Goal: Information Seeking & Learning: Find specific fact

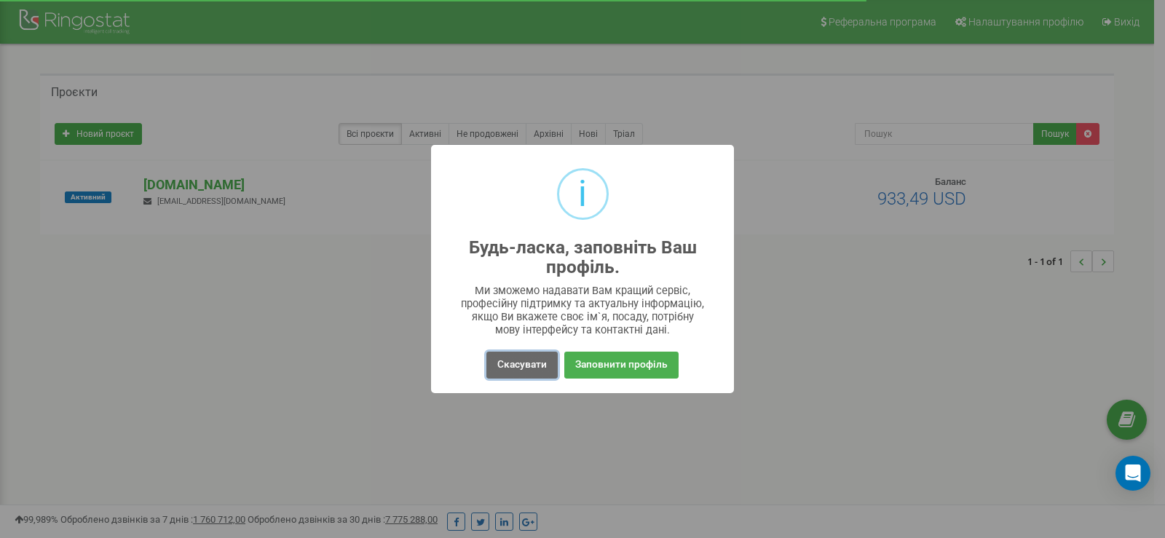
click at [526, 371] on button "Скасувати" at bounding box center [522, 365] width 71 height 27
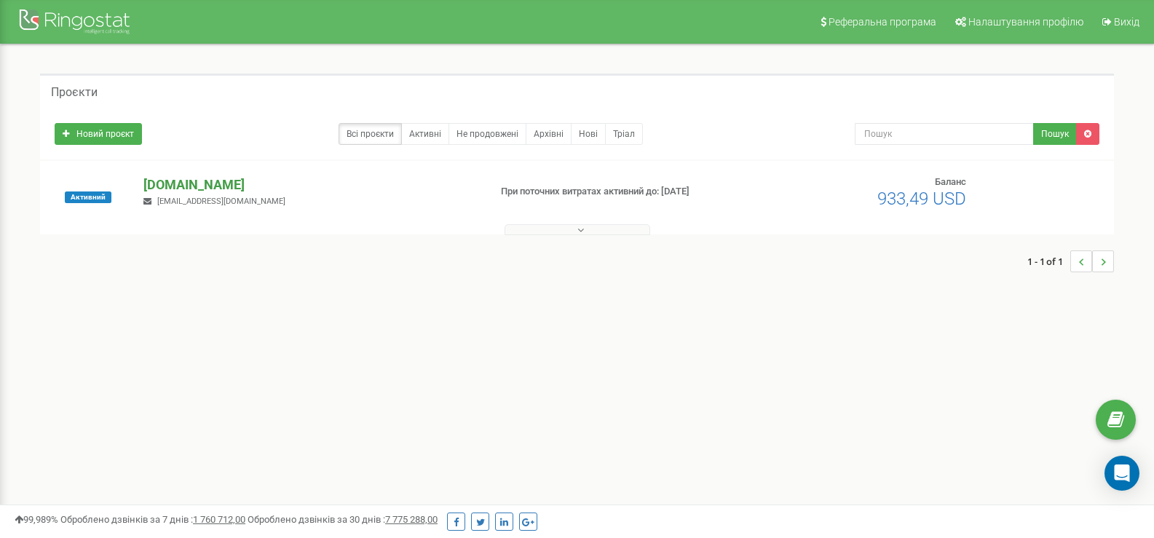
click at [178, 186] on p "[DOMAIN_NAME]" at bounding box center [310, 185] width 334 height 19
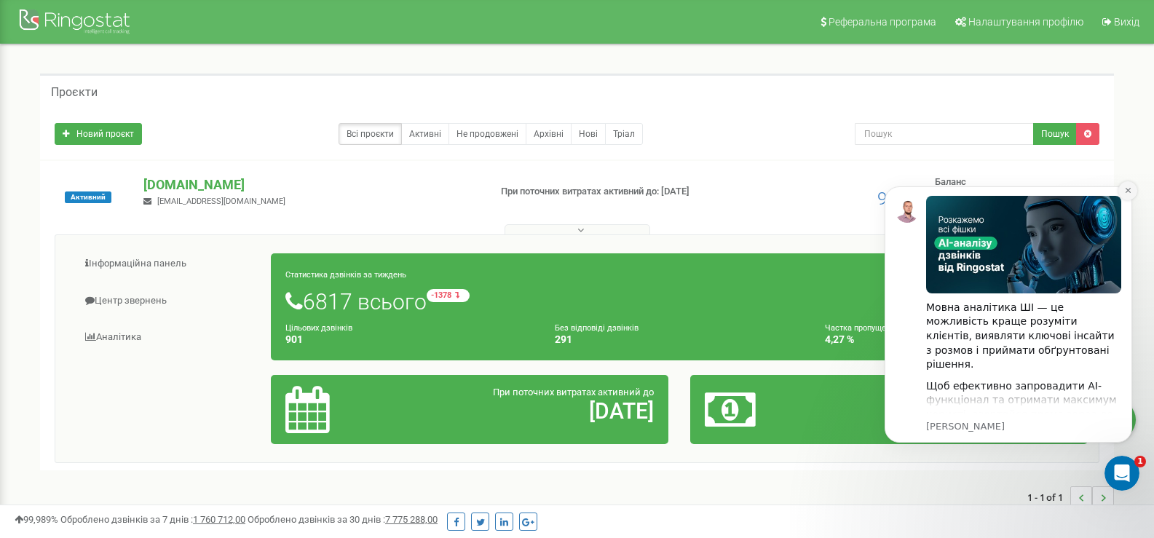
click at [1128, 192] on icon "Dismiss notification" at bounding box center [1129, 190] width 8 height 8
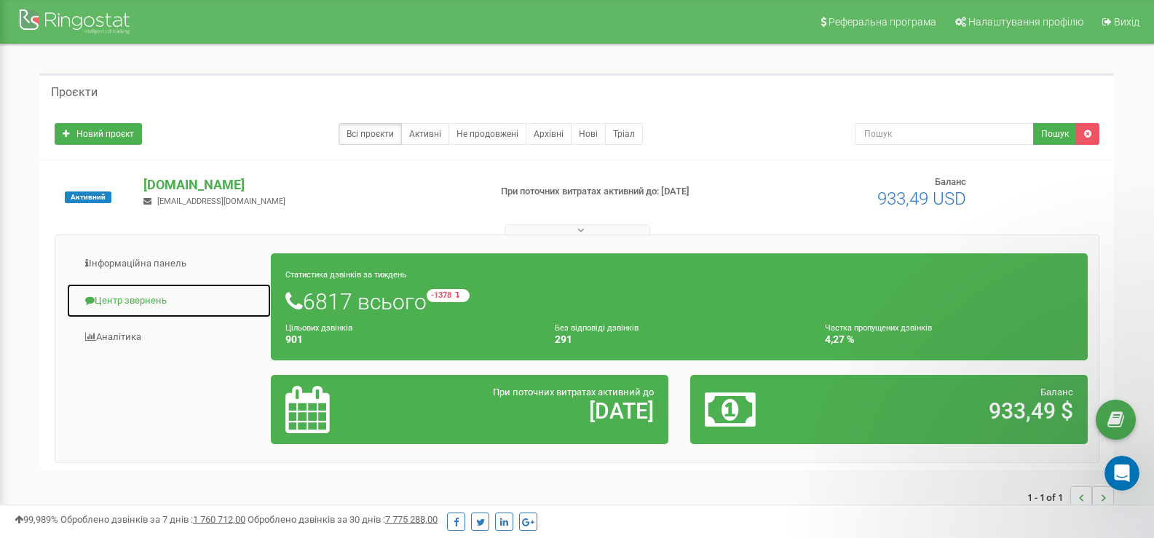
click at [117, 300] on link "Центр звернень" at bounding box center [168, 301] width 205 height 36
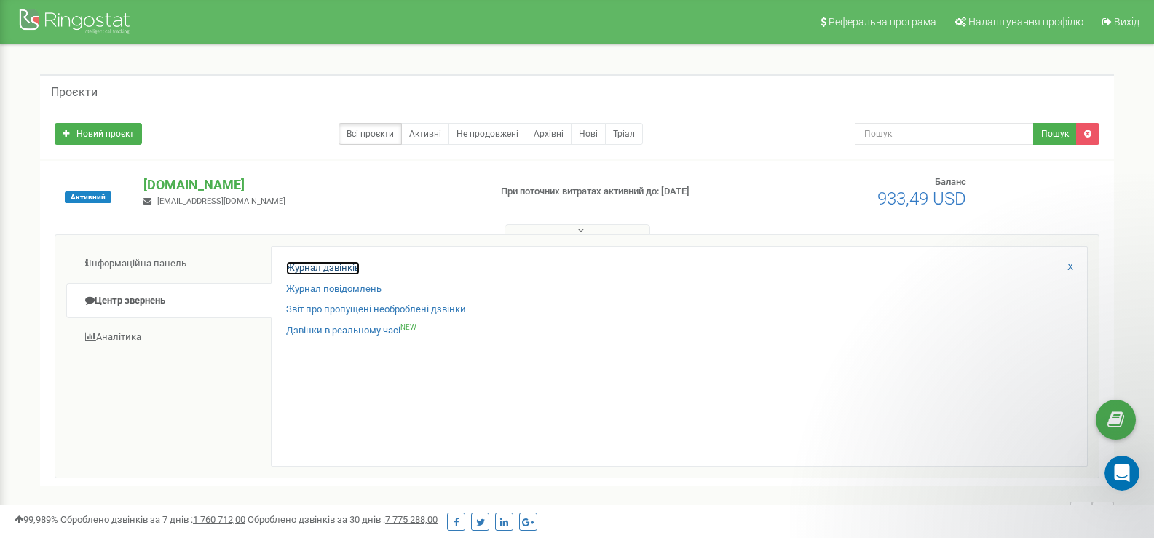
click at [346, 271] on link "Журнал дзвінків" at bounding box center [323, 268] width 74 height 14
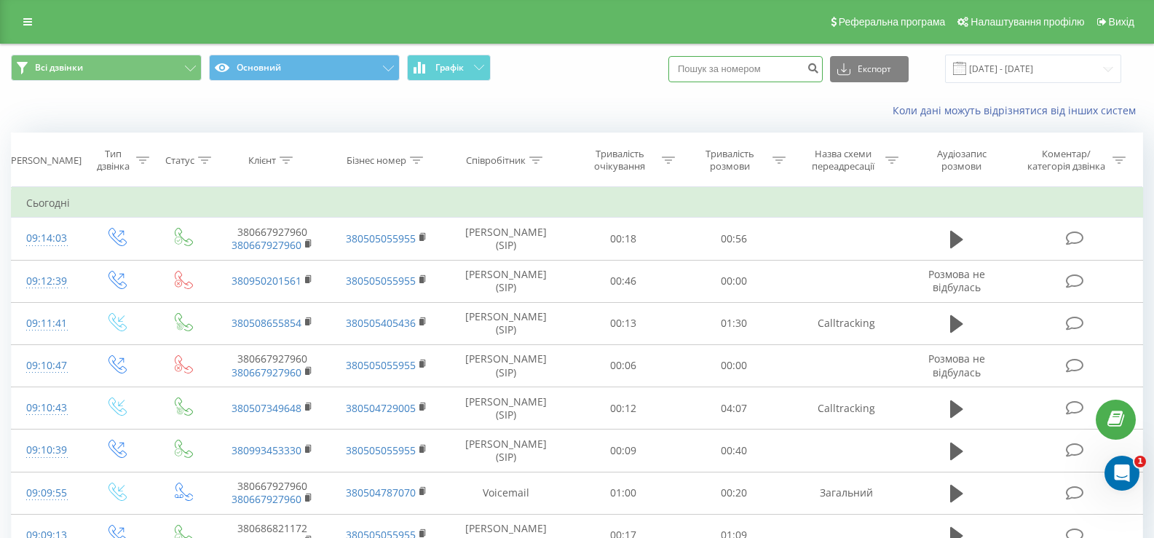
click at [747, 66] on input at bounding box center [746, 69] width 154 height 26
paste input "066)[PHONE_NUMBER]"
click at [741, 68] on input "066)[PHONE_NUMBER]" at bounding box center [746, 69] width 154 height 26
click at [729, 67] on input "066)112-0061" at bounding box center [746, 69] width 154 height 26
click at [710, 68] on input "066)1120061" at bounding box center [746, 69] width 154 height 26
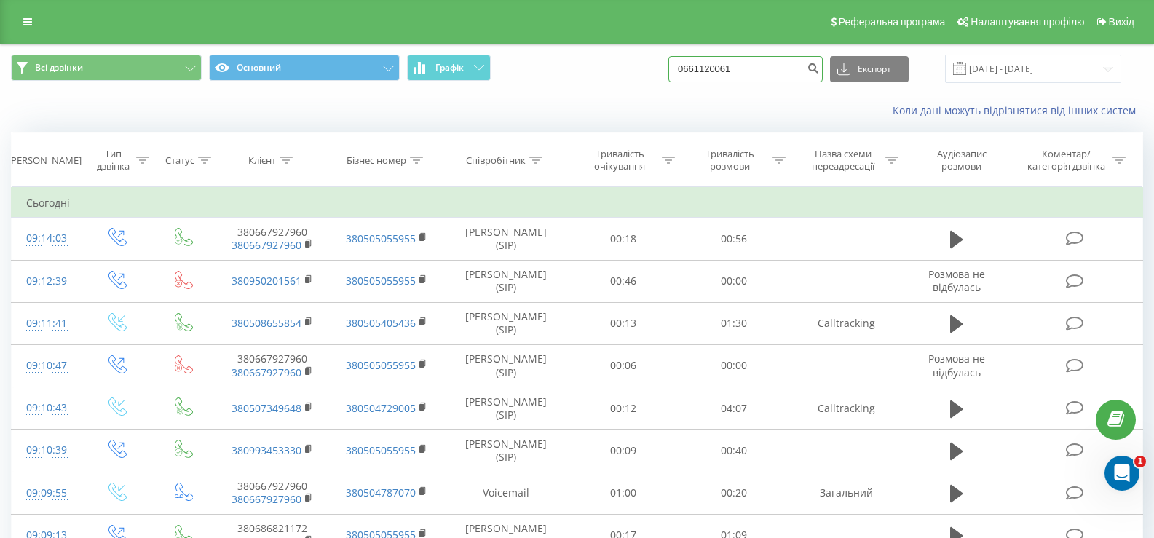
type input "0661120061"
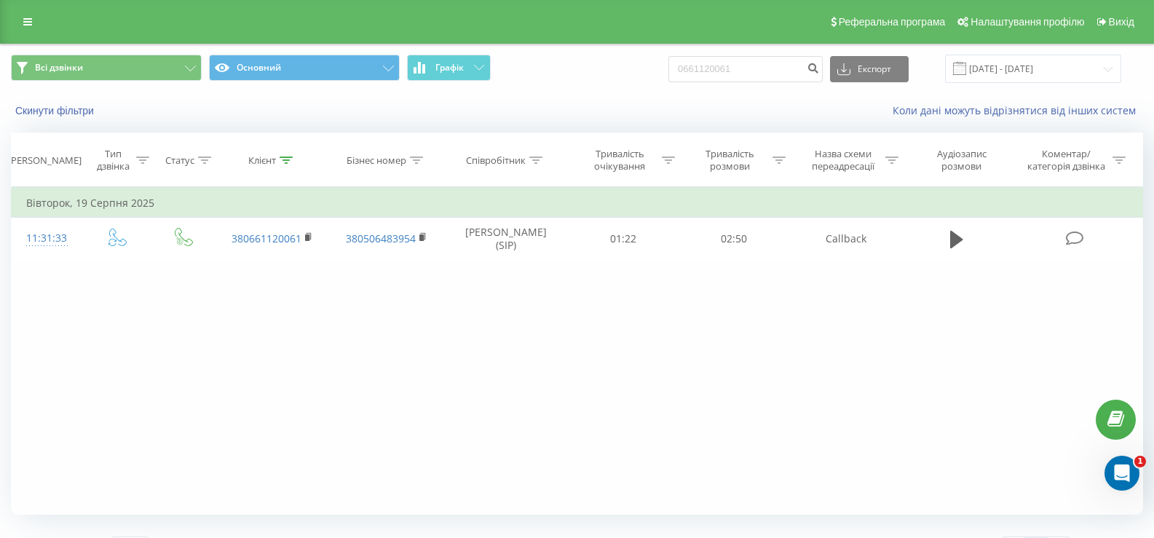
click at [888, 354] on div "Фільтрувати за умовою Дорівнює Введіть значення Скасувати OK Фільтрувати за умо…" at bounding box center [577, 351] width 1133 height 328
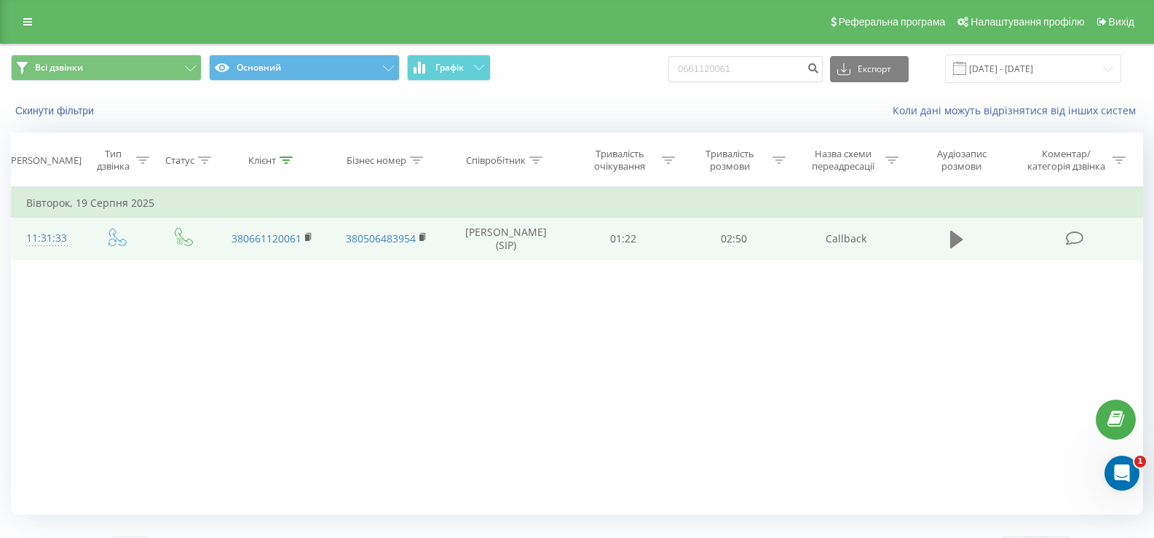
click at [968, 237] on button at bounding box center [957, 240] width 22 height 22
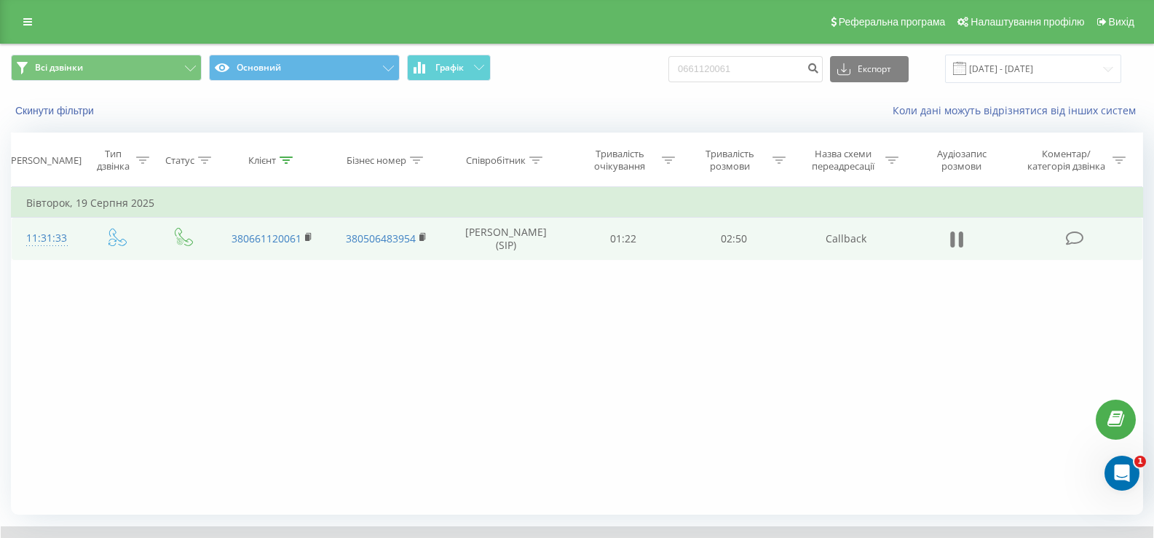
click at [956, 240] on icon at bounding box center [956, 239] width 13 height 20
click at [956, 240] on icon at bounding box center [956, 239] width 13 height 17
click at [870, 236] on td "Callback" at bounding box center [846, 239] width 115 height 42
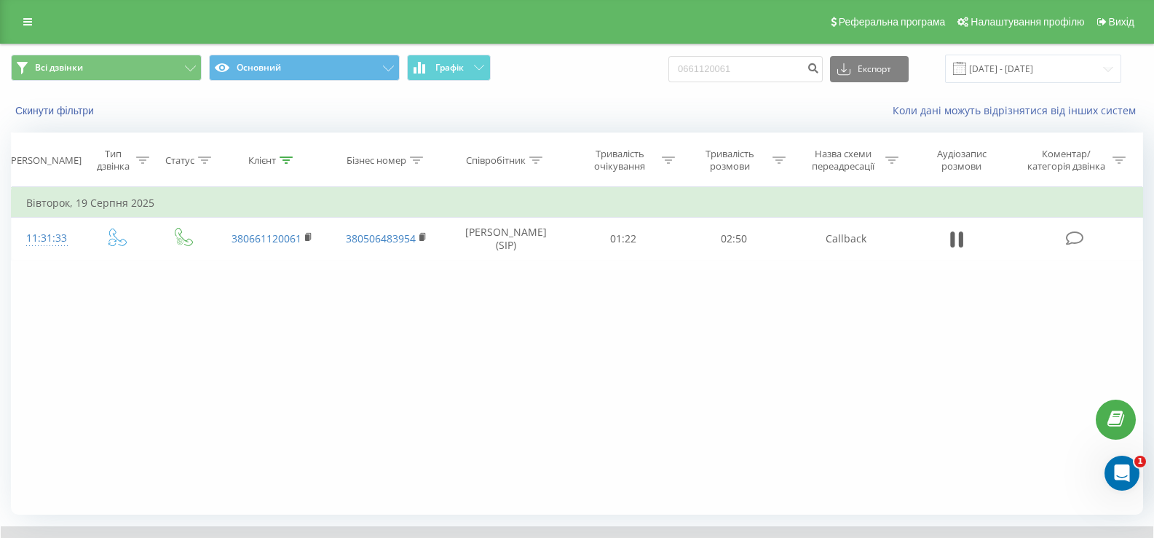
click at [728, 355] on div "Фільтрувати за умовою Дорівнює Введіть значення Скасувати OK Фільтрувати за умо…" at bounding box center [577, 351] width 1133 height 328
click at [553, 341] on div "Фільтрувати за умовою Дорівнює Введіть значення Скасувати OK Фільтрувати за умо…" at bounding box center [577, 351] width 1133 height 328
click at [958, 239] on icon at bounding box center [956, 239] width 13 height 20
click at [994, 362] on div "Фільтрувати за умовою Дорівнює Введіть значення Скасувати OK Фільтрувати за умо…" at bounding box center [577, 351] width 1133 height 328
